Goal: Task Accomplishment & Management: Manage account settings

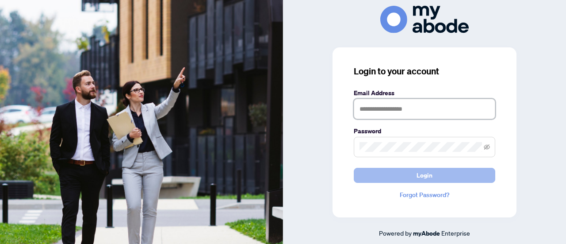
type input "**********"
click at [421, 178] on span "Login" at bounding box center [425, 175] width 16 height 14
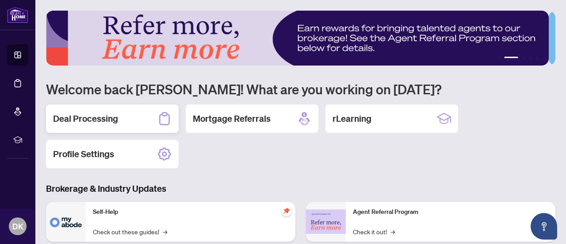
click at [111, 120] on h2 "Deal Processing" at bounding box center [85, 118] width 65 height 12
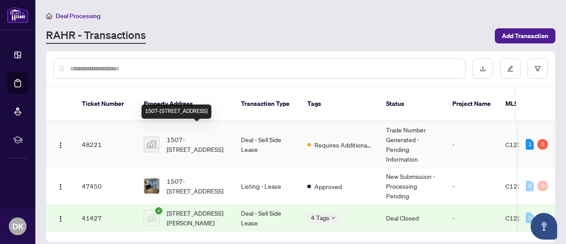
click at [210, 134] on span "1507-[STREET_ADDRESS]" at bounding box center [197, 143] width 60 height 19
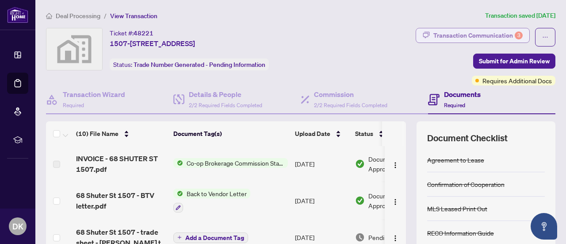
click at [478, 32] on div "Transaction Communication 3" at bounding box center [478, 35] width 89 height 14
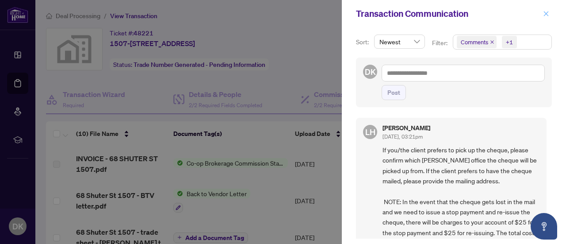
click at [547, 11] on icon "close" at bounding box center [546, 14] width 6 height 6
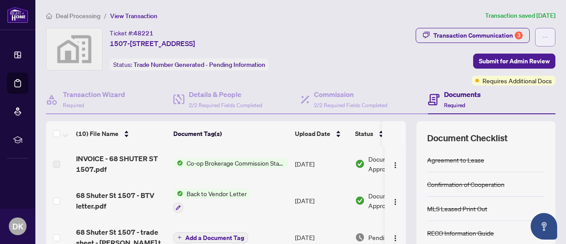
click at [542, 37] on icon "ellipsis" at bounding box center [545, 37] width 6 height 6
click at [425, 59] on div "Transaction Communication 3 Submit for Admin Review Requires Additional Docs" at bounding box center [449, 57] width 211 height 58
click at [457, 35] on div "Transaction Communication 3" at bounding box center [478, 35] width 89 height 14
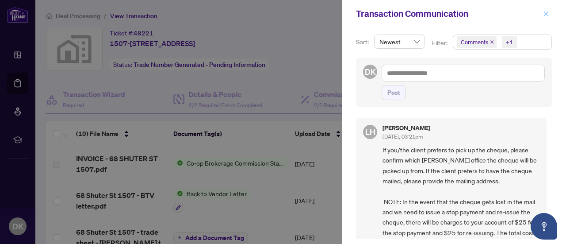
click at [547, 12] on icon "close" at bounding box center [546, 14] width 6 height 6
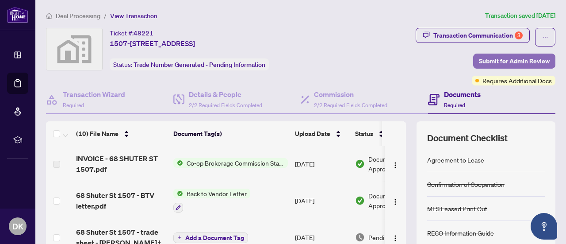
click at [511, 61] on span "Submit for Admin Review" at bounding box center [514, 61] width 71 height 14
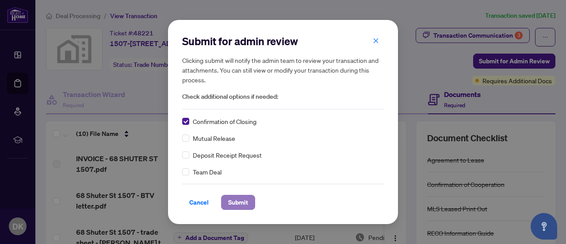
click at [238, 201] on span "Submit" at bounding box center [238, 202] width 20 height 14
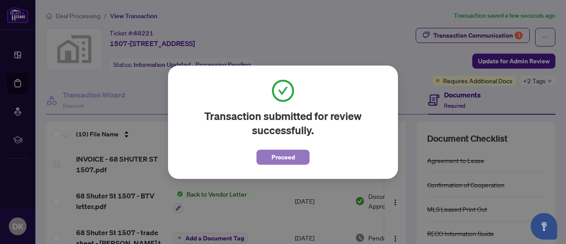
click at [284, 154] on span "Proceed" at bounding box center [283, 157] width 23 height 14
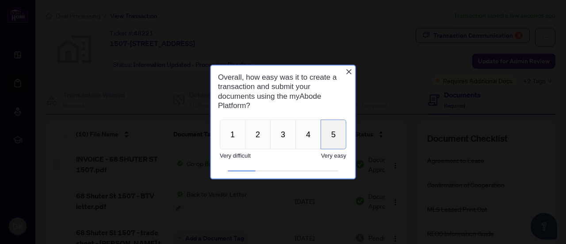
click at [341, 137] on button "5" at bounding box center [334, 134] width 26 height 30
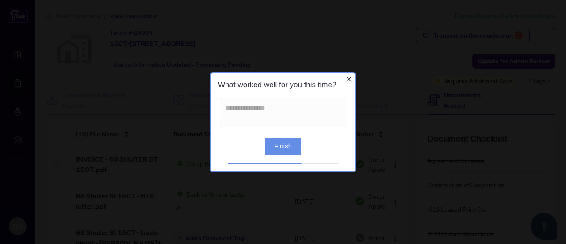
click at [285, 148] on button "Finish" at bounding box center [283, 145] width 36 height 17
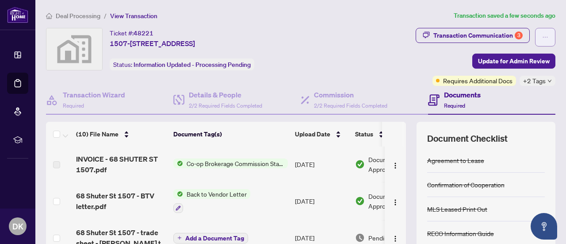
click at [542, 34] on icon "ellipsis" at bounding box center [545, 37] width 6 height 6
click at [378, 54] on div "Transaction Communication 3 Update for Admin Review Requires Additional Docs +2…" at bounding box center [446, 57] width 219 height 58
drag, startPoint x: 566, startPoint y: 4, endPoint x: 361, endPoint y: 43, distance: 208.5
click at [361, 43] on div "Transaction Communication 3 Update for Admin Review Requires Additional Docs +2…" at bounding box center [446, 57] width 219 height 58
